Goal: Task Accomplishment & Management: Complete application form

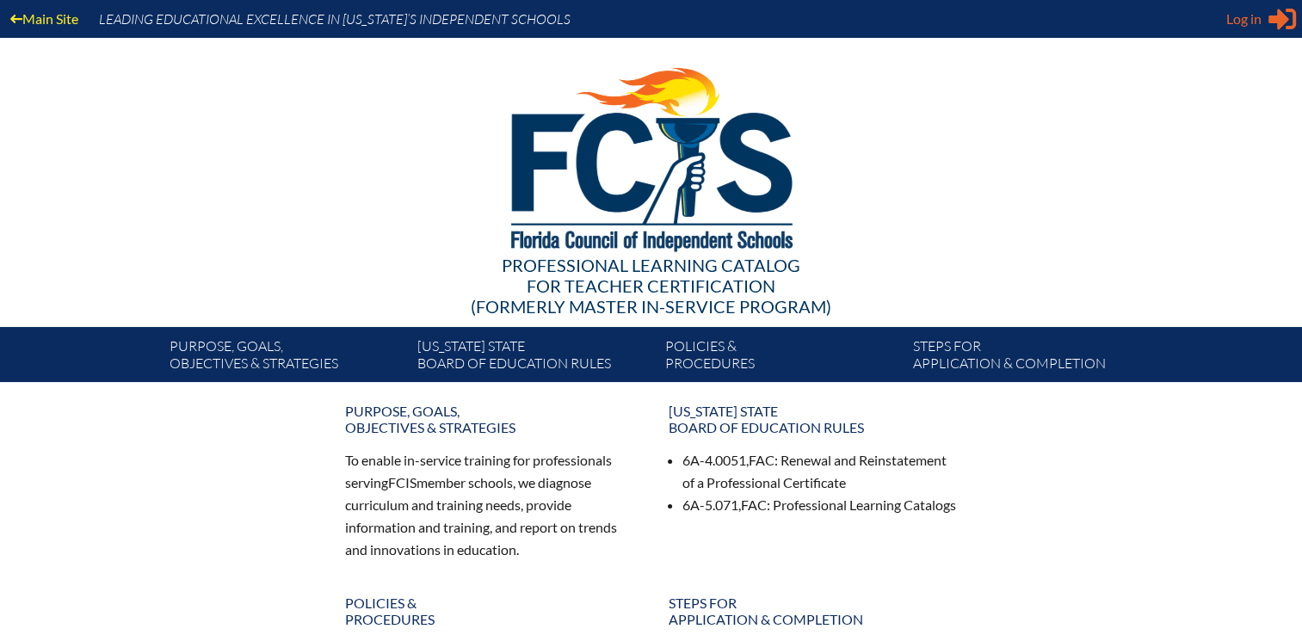
type input "[EMAIL_ADDRESS][DOMAIN_NAME]"
click at [1274, 21] on icon at bounding box center [1283, 20] width 28 height 22
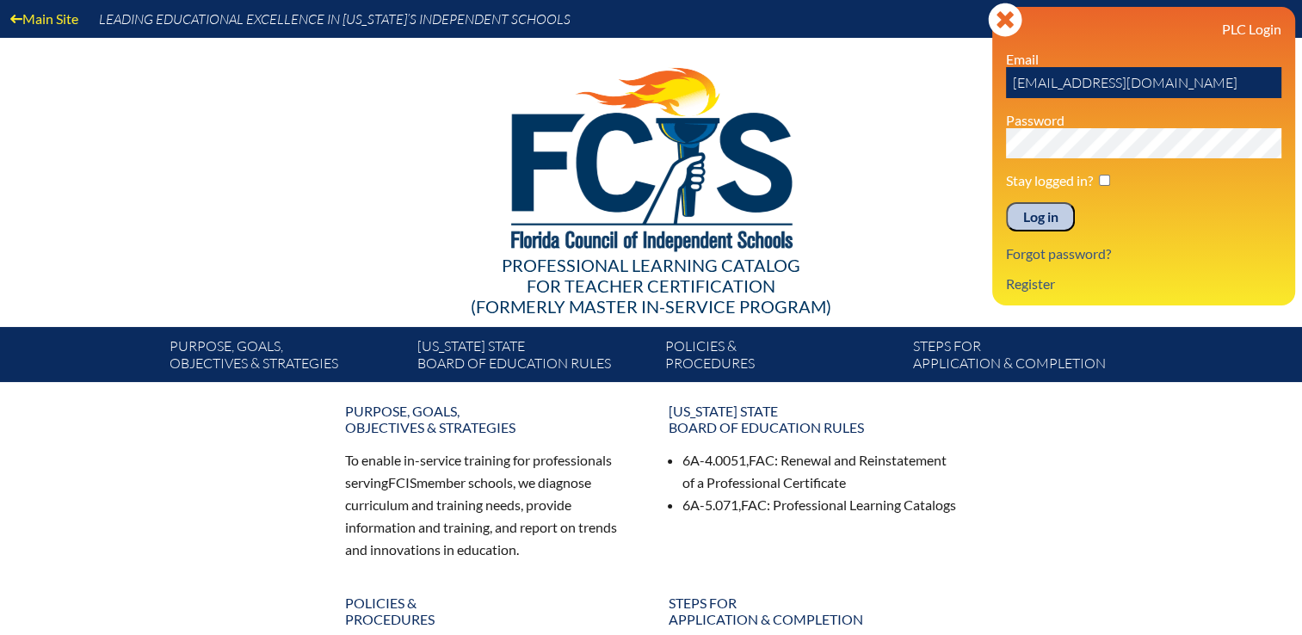
click at [1029, 219] on input "Log in" at bounding box center [1040, 216] width 69 height 29
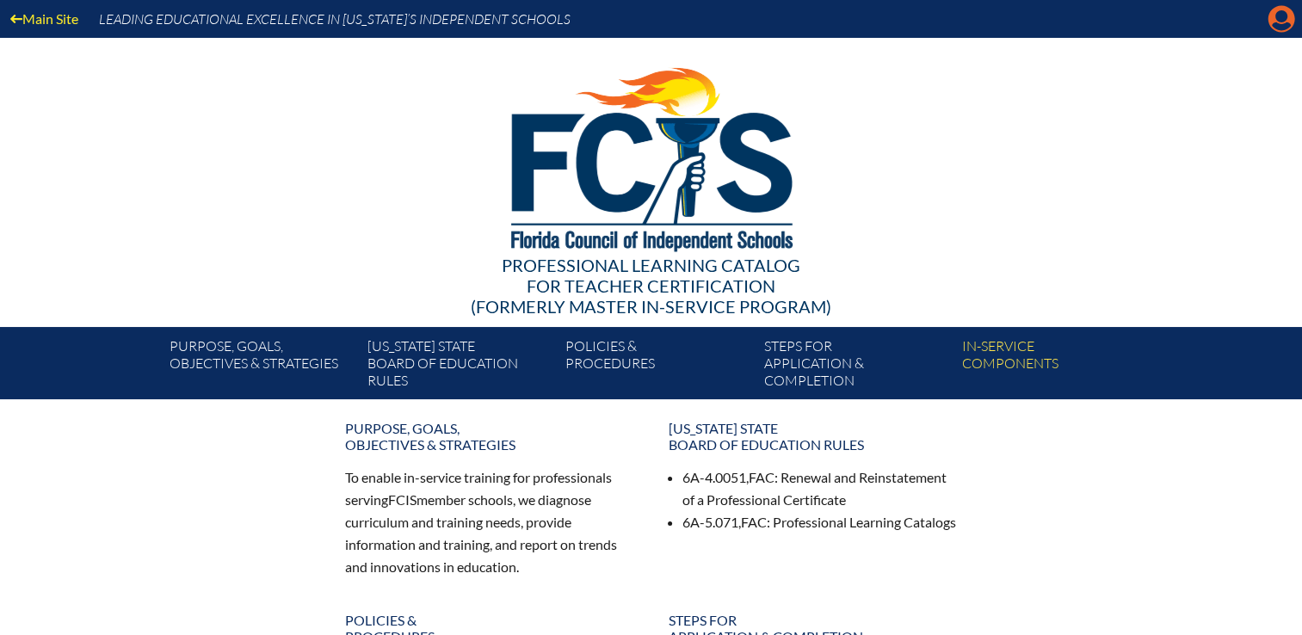
click at [1270, 29] on icon "Manage account" at bounding box center [1282, 19] width 28 height 28
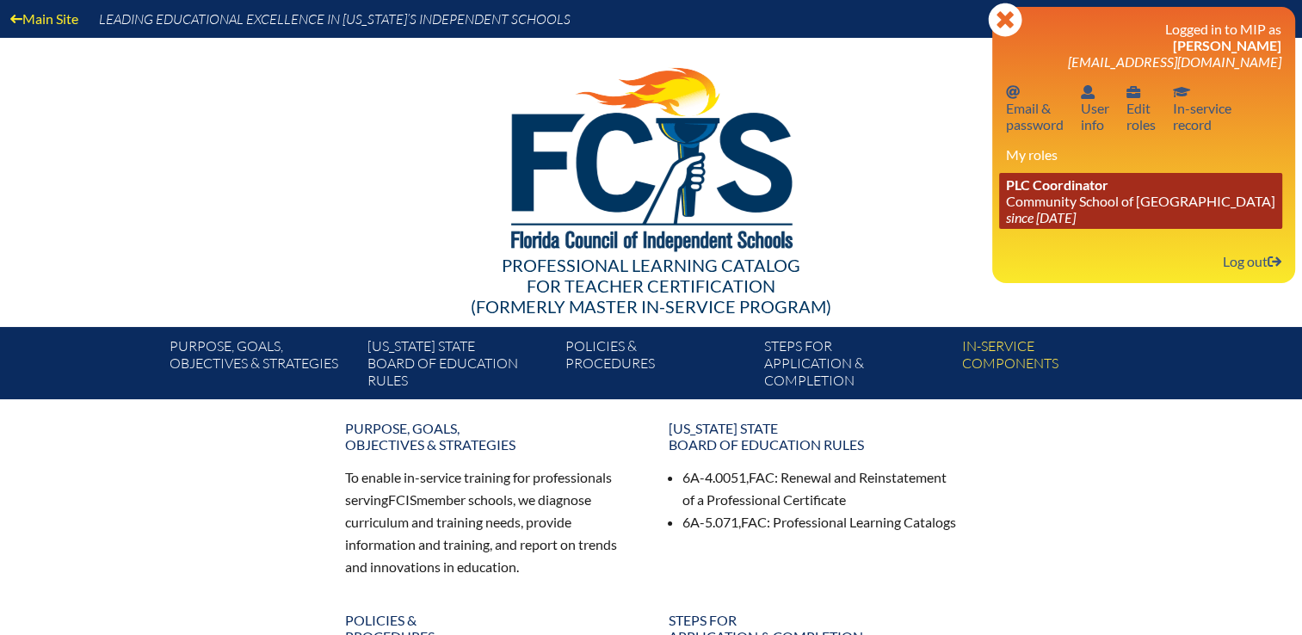
click at [1063, 219] on icon "since [DATE]" at bounding box center [1041, 217] width 70 height 16
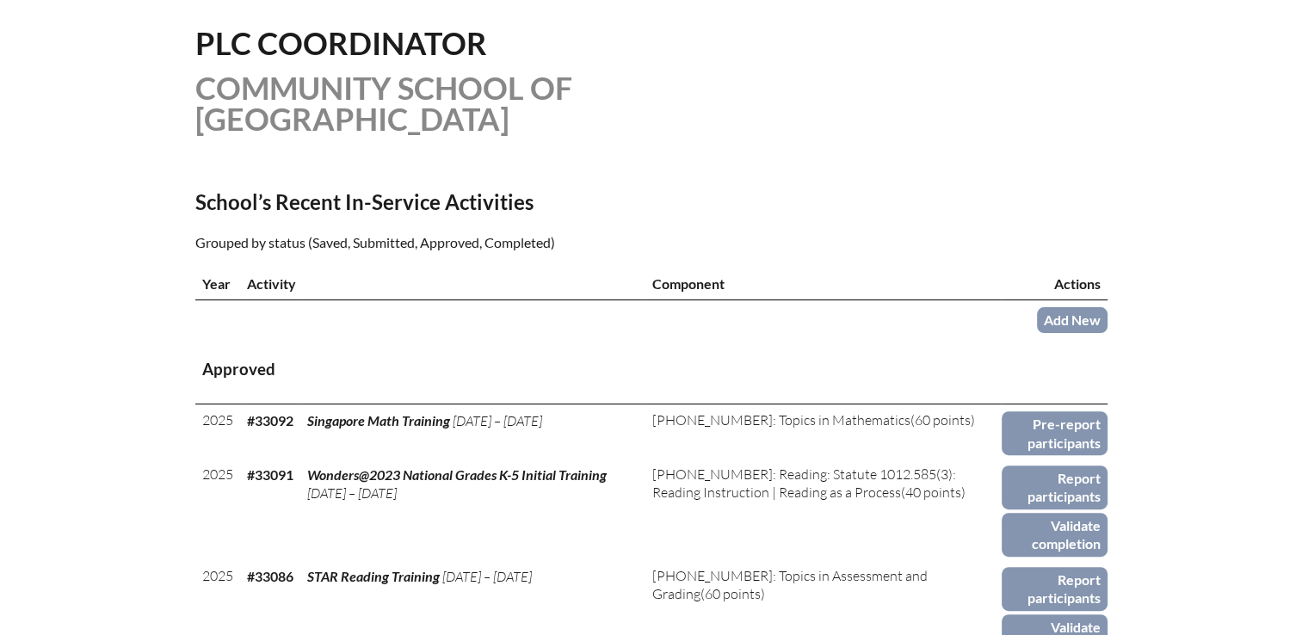
scroll to position [430, 0]
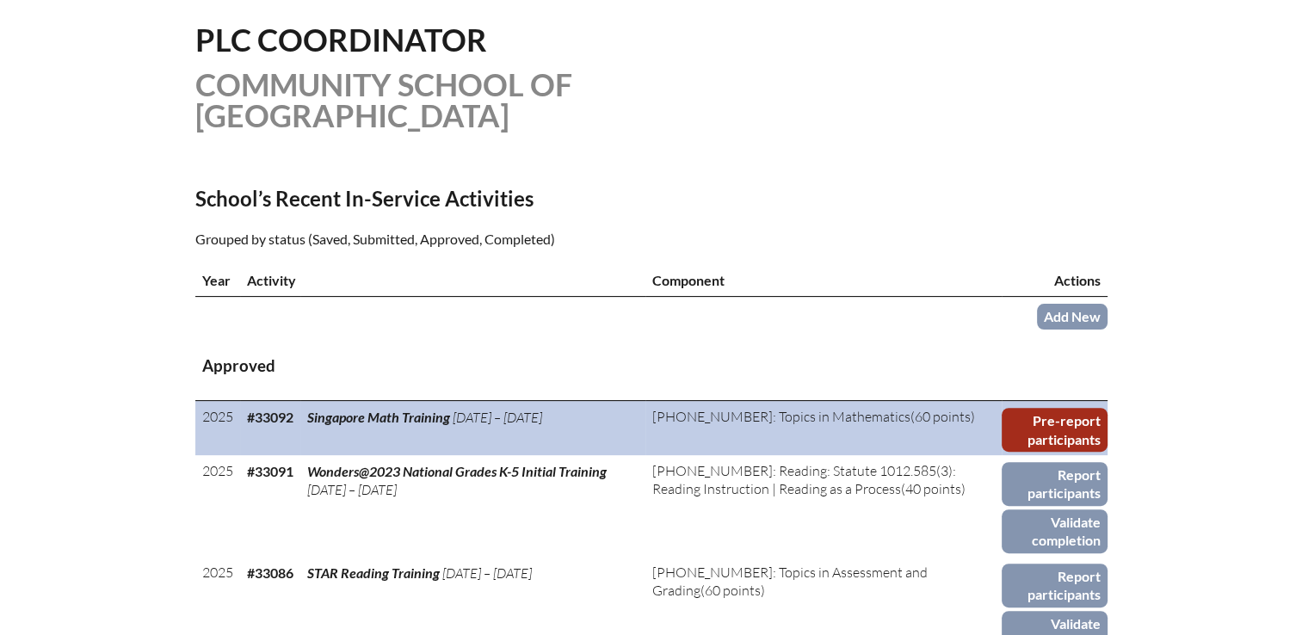
click at [1078, 408] on link "Pre-report participants" at bounding box center [1054, 430] width 105 height 44
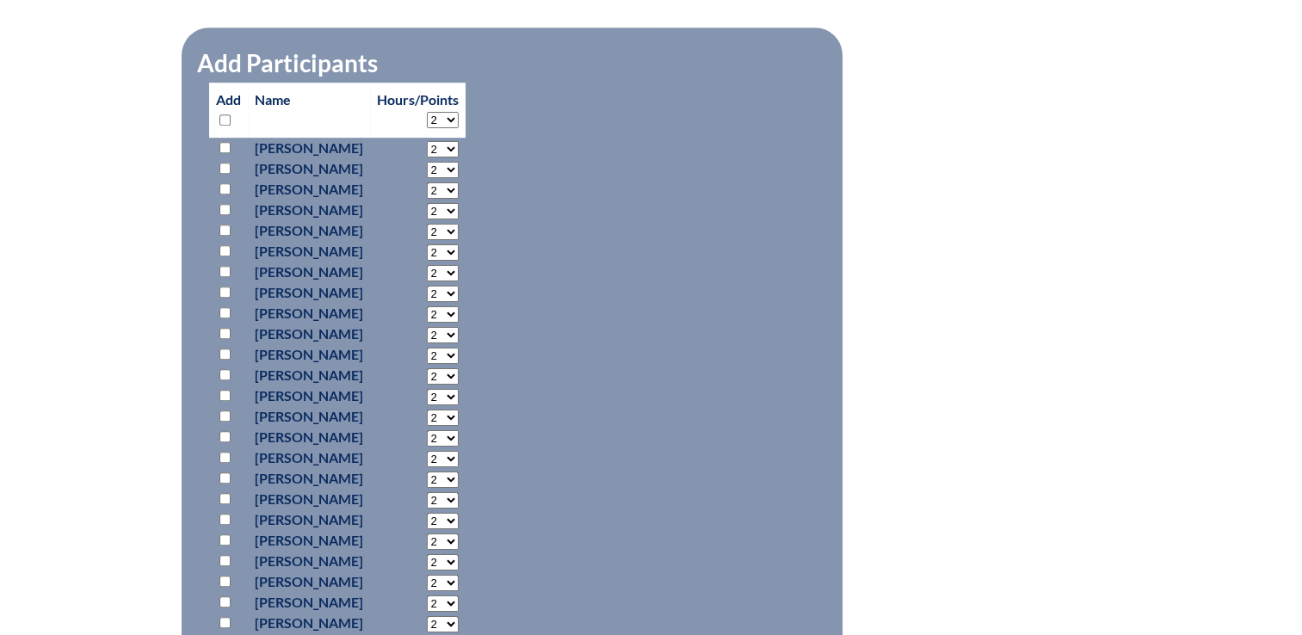
scroll to position [861, 0]
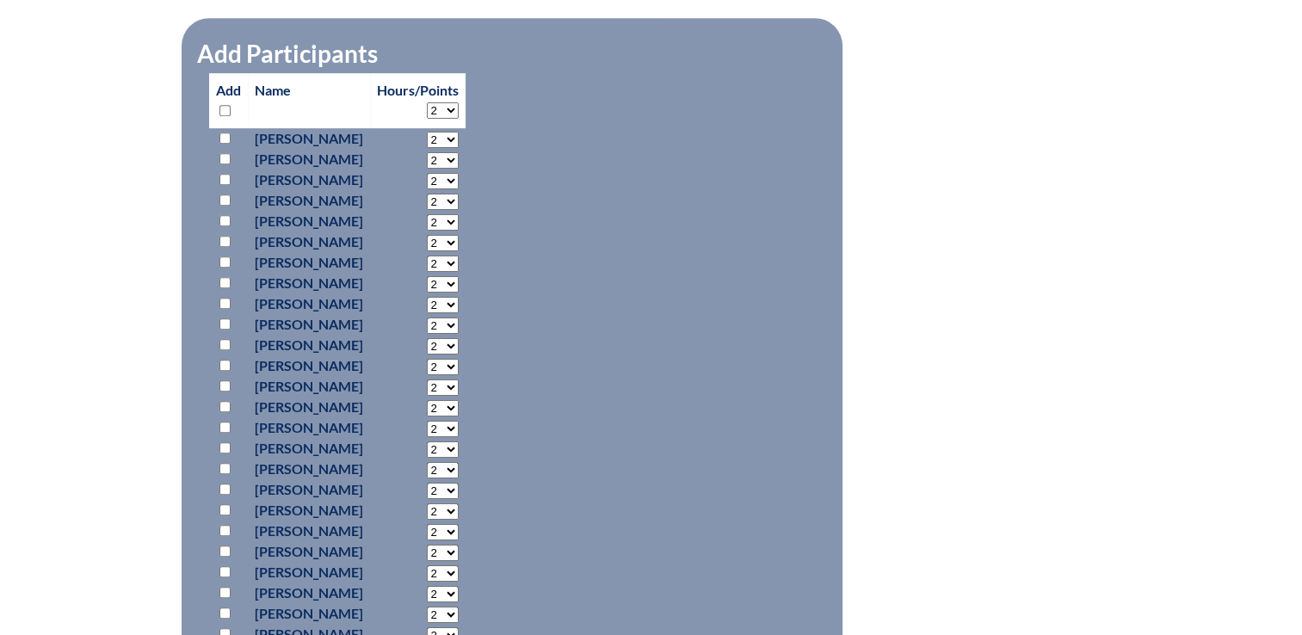
click at [225, 196] on input "checkbox" at bounding box center [224, 200] width 11 height 11
checkbox input "true"
click at [459, 198] on select "2 3 4 5 6 7 8 9 10 11 12 13 14 15 16 17 18 19 20 21 22 23" at bounding box center [443, 202] width 32 height 16
select select "7"
click at [459, 194] on select "2 3 4 5 6 7 8 9 10 11 12 13 14 15 16 17 18 19 20 21 22 23" at bounding box center [443, 202] width 32 height 16
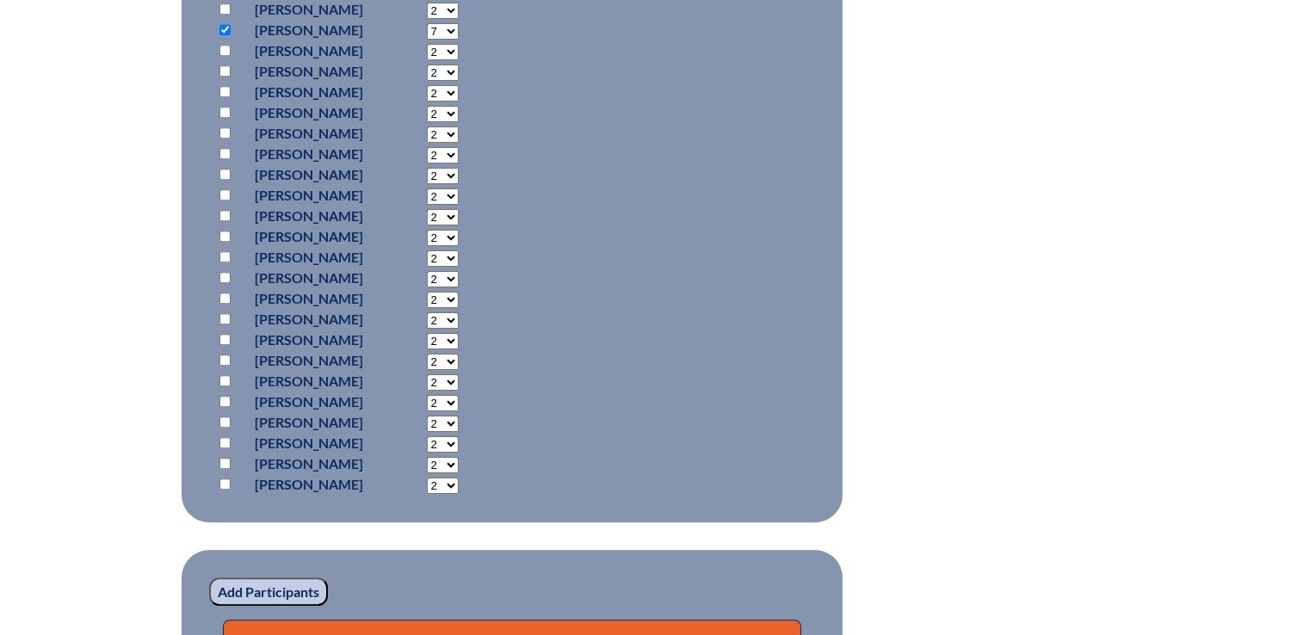
scroll to position [1033, 0]
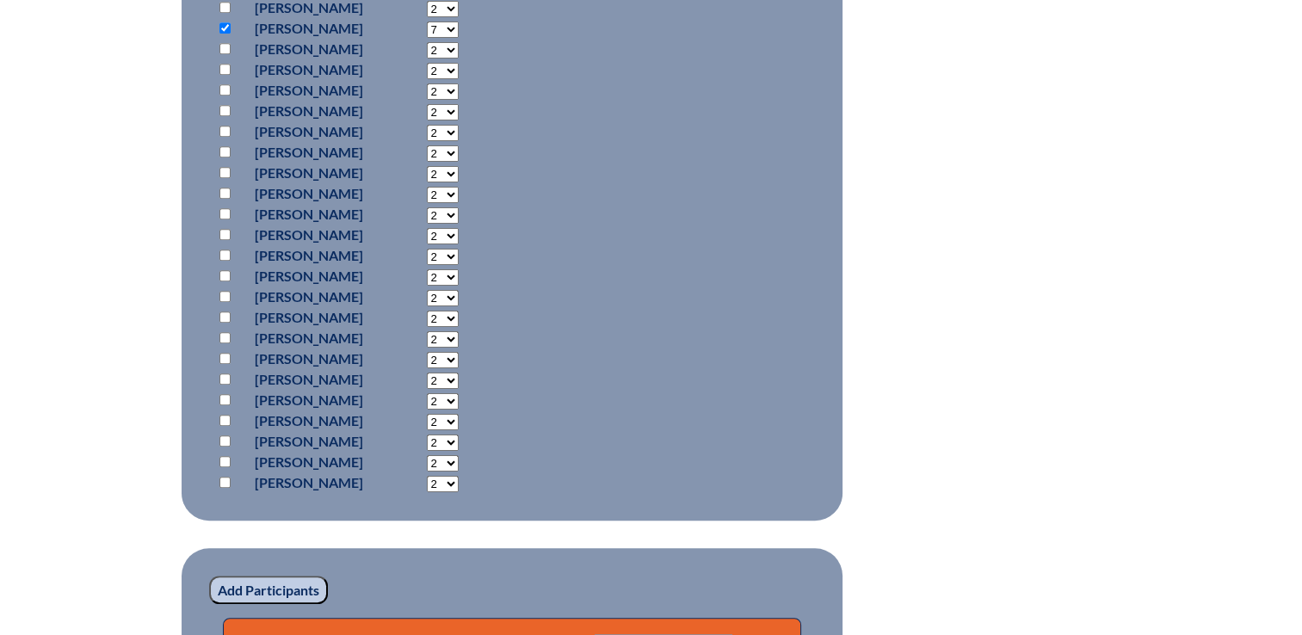
click at [224, 374] on input "checkbox" at bounding box center [224, 379] width 11 height 11
checkbox input "true"
click at [459, 380] on select "2 3 4 5 6 7 8 9 10 11 12 13 14 15 16 17 18 19 20 21 22 23" at bounding box center [443, 381] width 32 height 16
select select "7"
click at [459, 373] on select "2 3 4 5 6 7 8 9 10 11 12 13 14 15 16 17 18 19 20 21 22 23" at bounding box center [443, 381] width 32 height 16
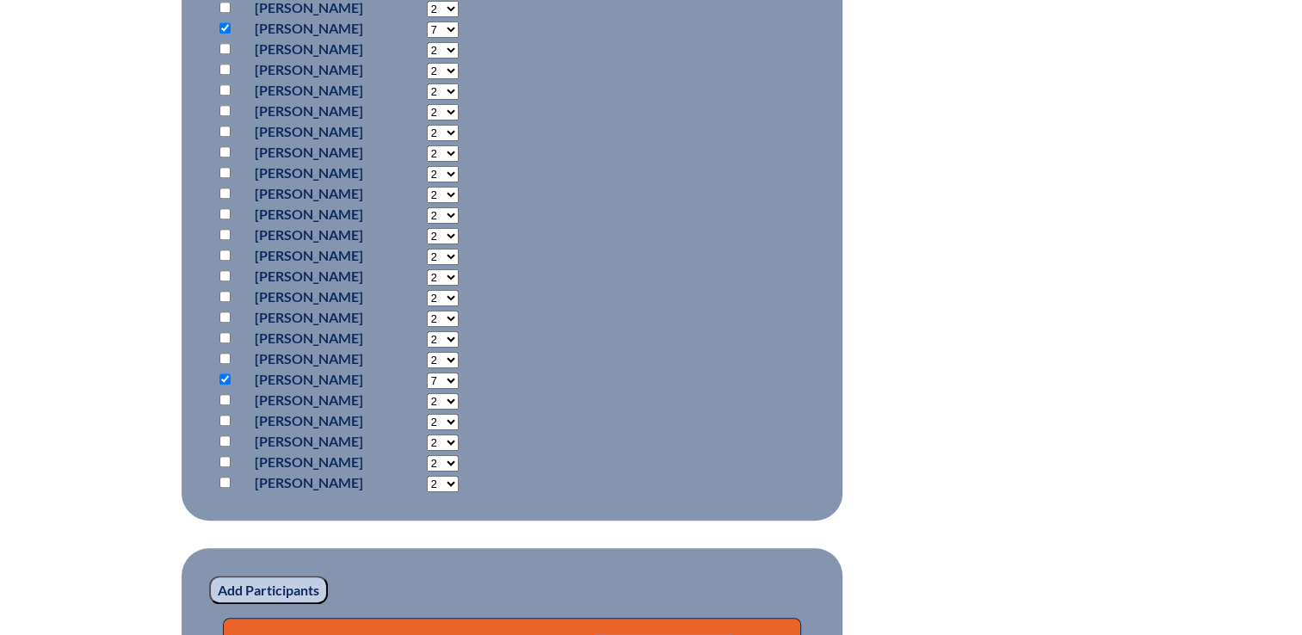
click at [265, 584] on input "Add Participants" at bounding box center [268, 590] width 119 height 29
